Goal: Subscribe to service/newsletter

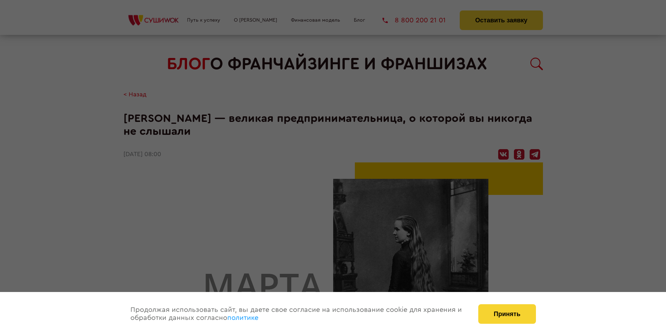
scroll to position [1358, 0]
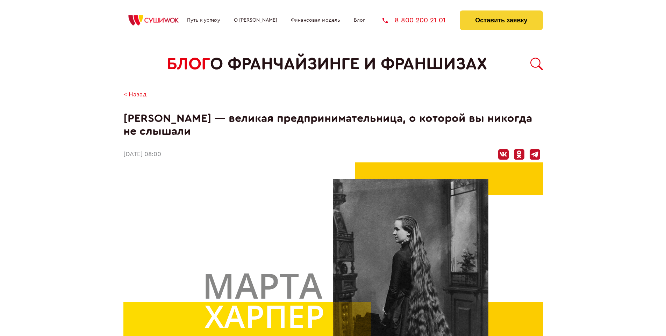
scroll to position [1358, 0]
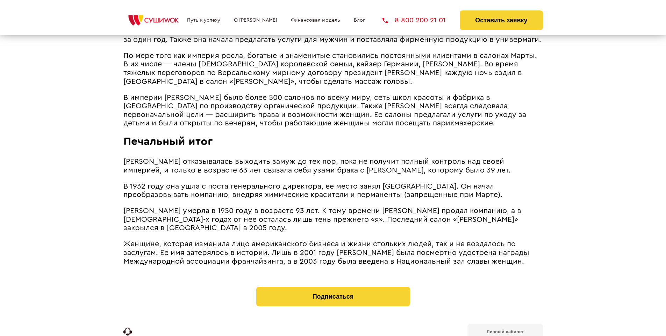
click at [505, 330] on b "Личный кабинет" at bounding box center [505, 332] width 37 height 5
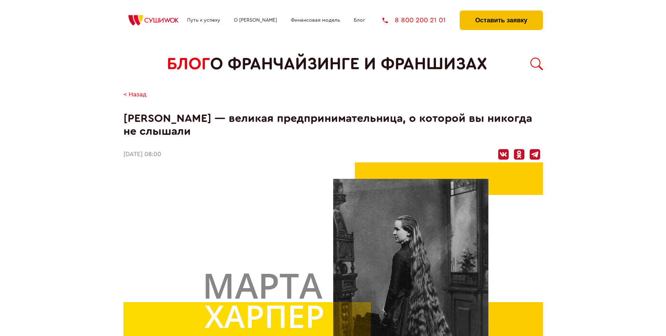
click at [501, 12] on button "Оставить заявку" at bounding box center [501, 20] width 83 height 20
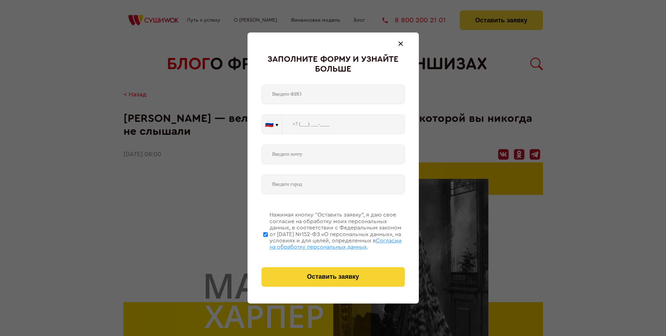
click at [324, 243] on span "Согласии на обработку персональных данных" at bounding box center [336, 244] width 132 height 12
click at [268, 243] on input "Нажимая кнопку “Оставить заявку”, я даю свое согласие на обработку моих персона…" at bounding box center [265, 235] width 5 height 56
checkbox input "false"
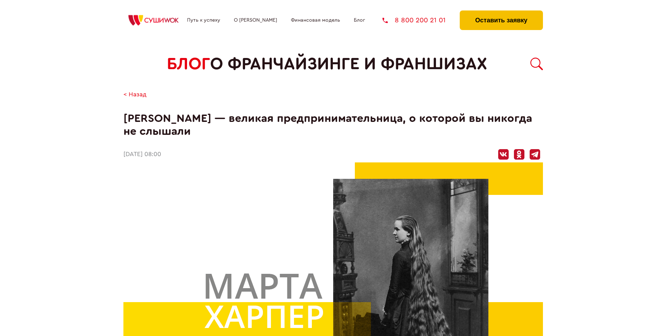
click at [501, 12] on button "Оставить заявку" at bounding box center [501, 20] width 83 height 20
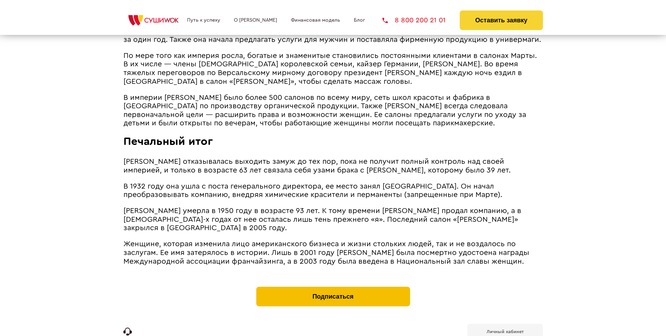
click at [333, 287] on button "Подписаться" at bounding box center [333, 297] width 154 height 20
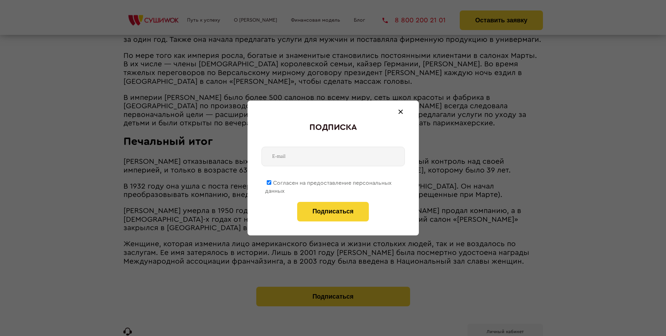
click at [329, 182] on span "Согласен на предоставление персональных данных" at bounding box center [328, 187] width 127 height 14
click at [271, 182] on input "Согласен на предоставление персональных данных" at bounding box center [269, 182] width 5 height 5
checkbox input "false"
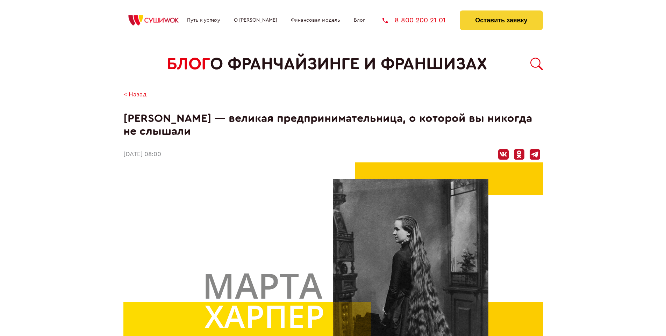
scroll to position [1358, 0]
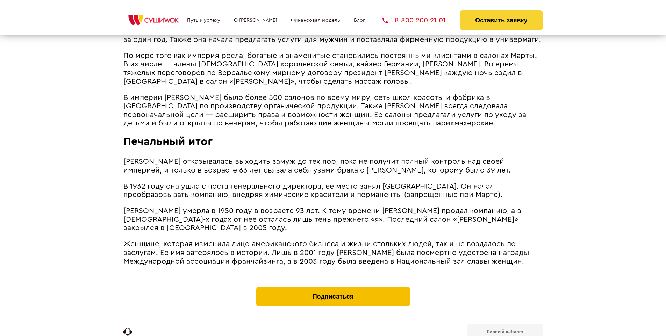
click at [333, 287] on button "Подписаться" at bounding box center [333, 297] width 154 height 20
